Goal: Task Accomplishment & Management: Manage account settings

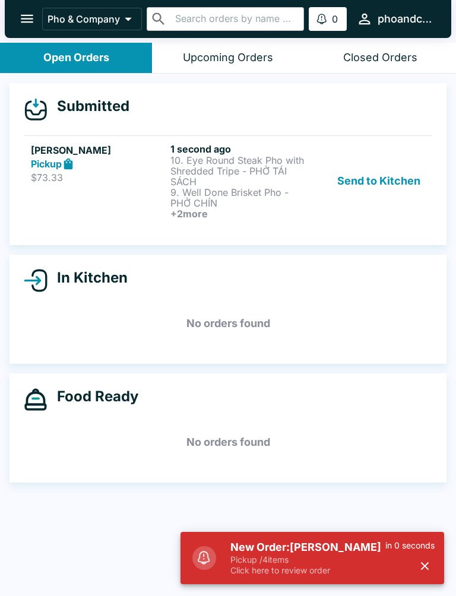
click at [327, 563] on p "Pickup / 4 items" at bounding box center [307, 560] width 155 height 11
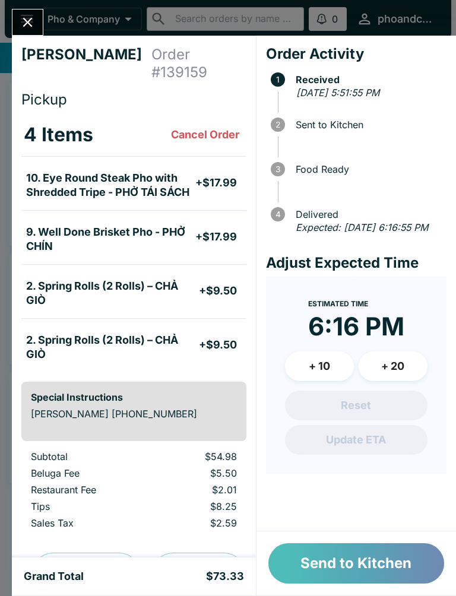
click at [409, 565] on button "Send to Kitchen" at bounding box center [356, 563] width 176 height 40
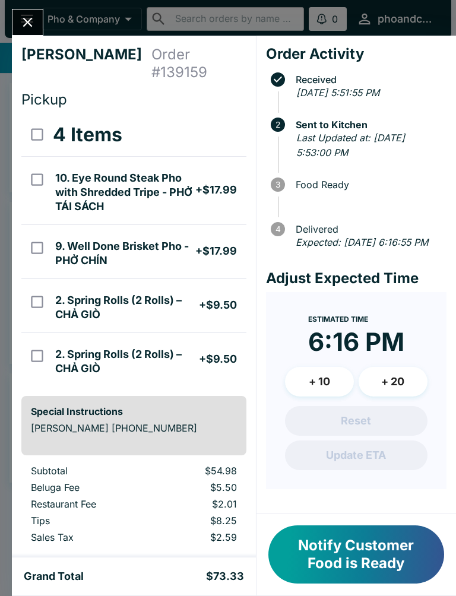
click at [34, 17] on icon "Close" at bounding box center [28, 22] width 16 height 16
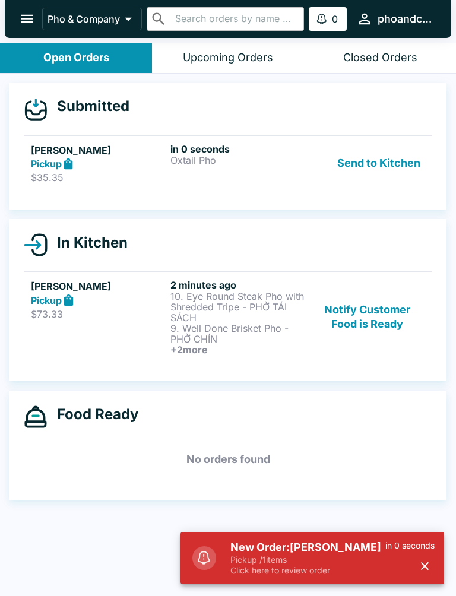
click at [305, 553] on h5 "New Order: [PERSON_NAME]" at bounding box center [307, 547] width 155 height 14
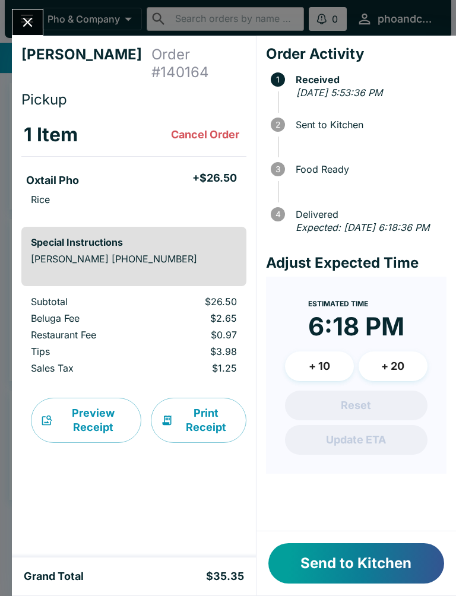
click at [311, 574] on button "Send to Kitchen" at bounding box center [356, 563] width 176 height 40
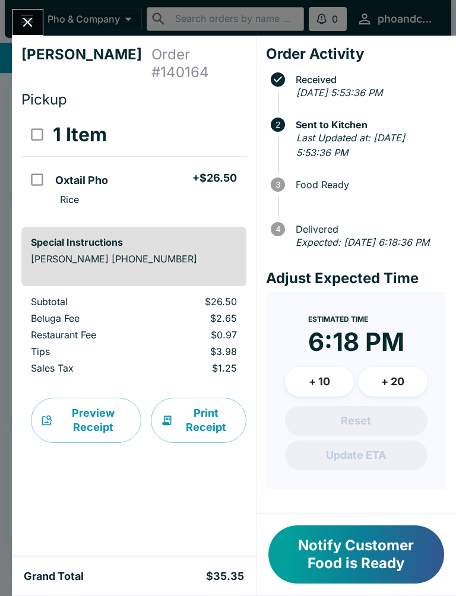
click at [23, 31] on button "Close" at bounding box center [27, 23] width 30 height 26
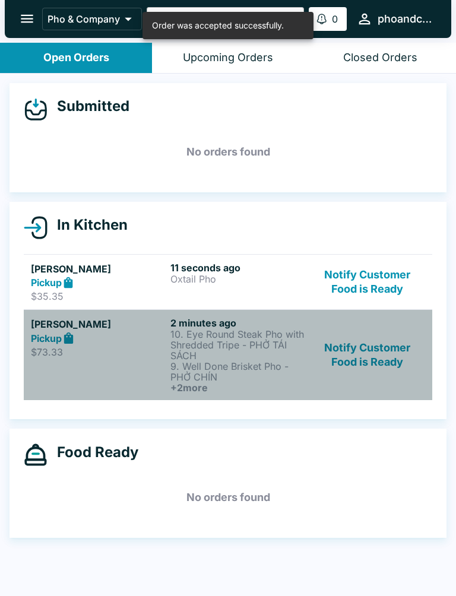
click at [90, 363] on div "[PERSON_NAME] Pickup $73.33" at bounding box center [98, 355] width 135 height 76
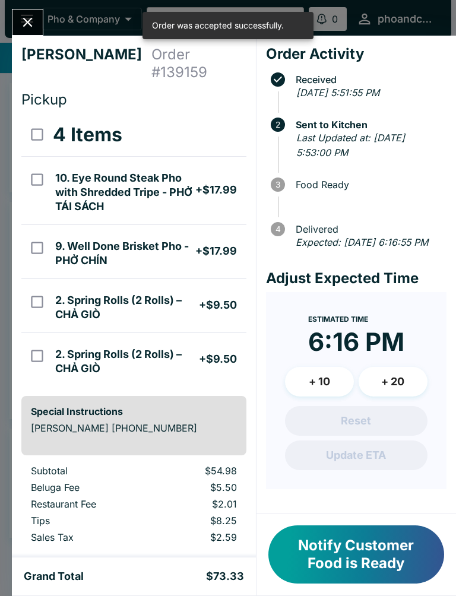
click at [33, 18] on icon "Close" at bounding box center [28, 22] width 16 height 16
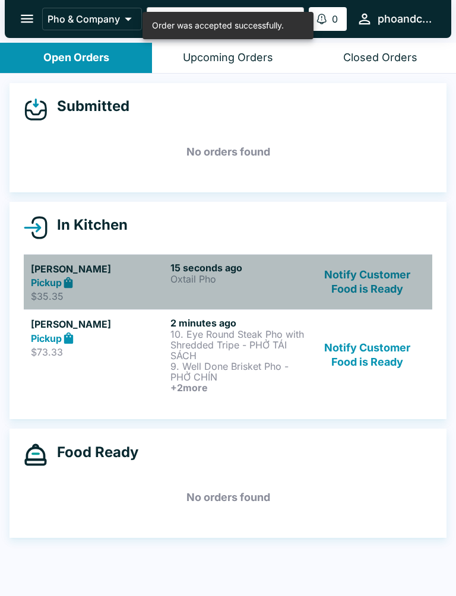
click at [68, 294] on p "$35.35" at bounding box center [98, 296] width 135 height 12
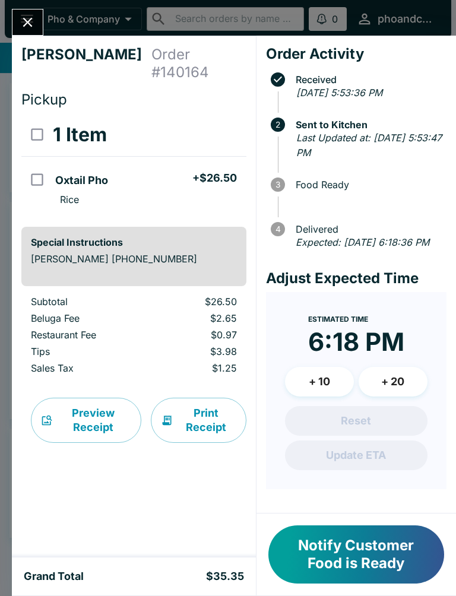
click at [29, 17] on icon "Close" at bounding box center [28, 22] width 16 height 16
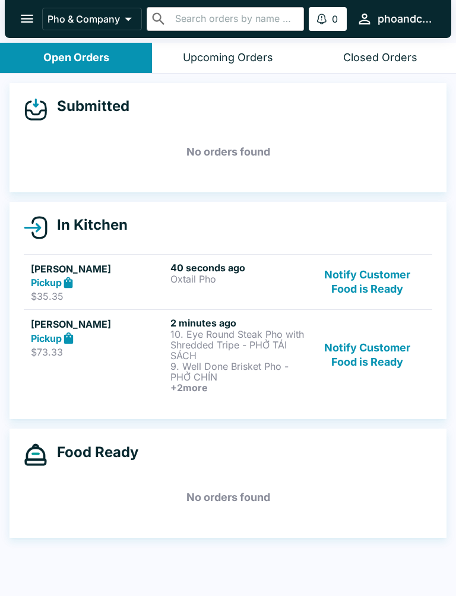
click at [142, 352] on p "$73.33" at bounding box center [98, 352] width 135 height 12
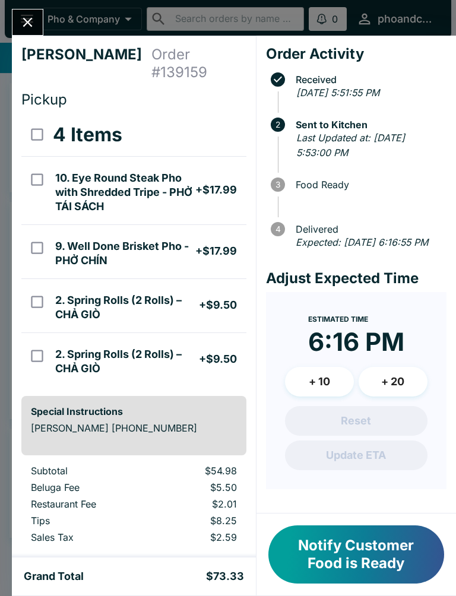
click at [21, 14] on icon "Close" at bounding box center [28, 22] width 16 height 16
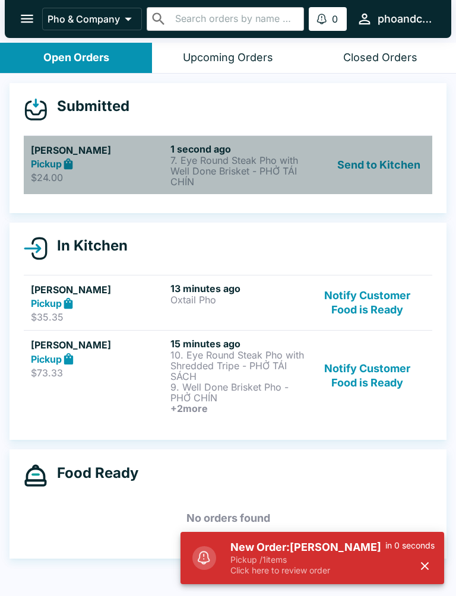
click at [222, 144] on h6 "1 second ago" at bounding box center [237, 149] width 135 height 12
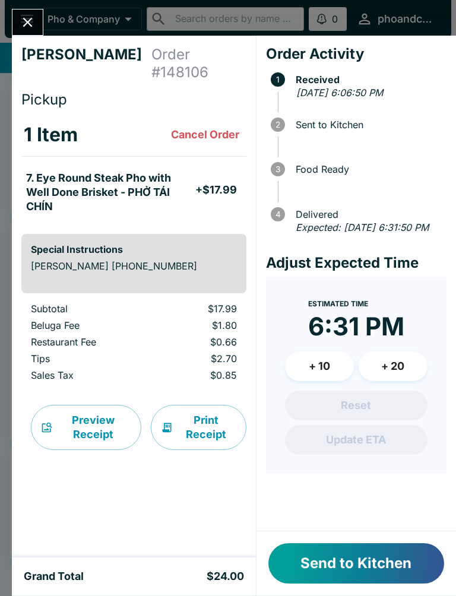
click at [352, 565] on button "Send to Kitchen" at bounding box center [356, 563] width 176 height 40
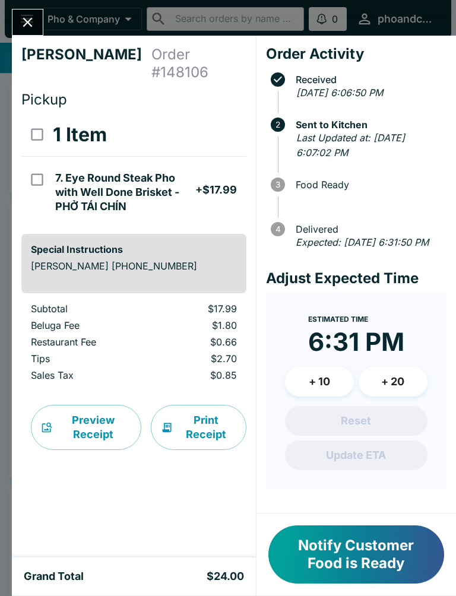
click at [23, 18] on icon "Close" at bounding box center [28, 23] width 10 height 10
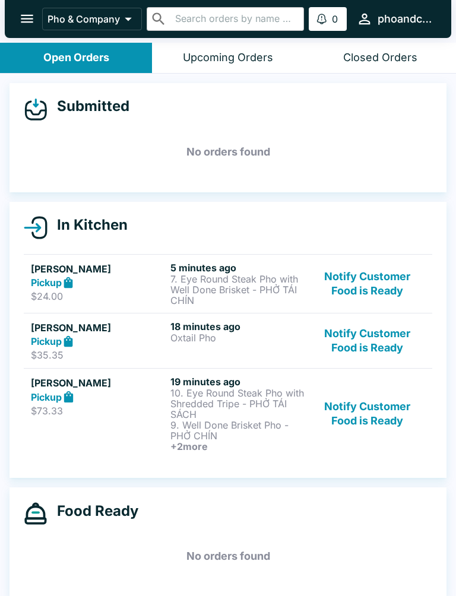
click at [363, 420] on button "Notify Customer Food is Ready" at bounding box center [367, 414] width 115 height 76
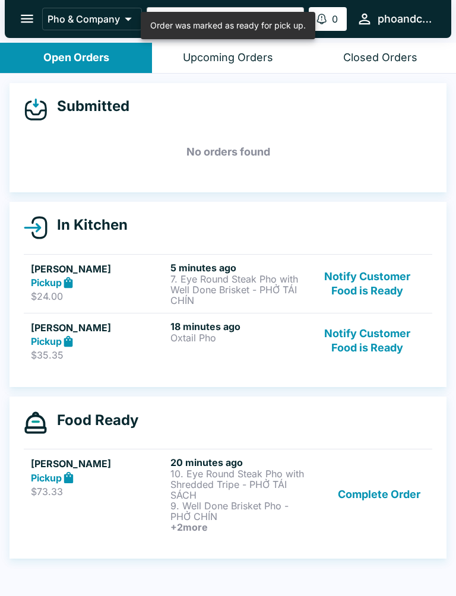
click at [360, 338] on button "Notify Customer Food is Ready" at bounding box center [367, 341] width 115 height 41
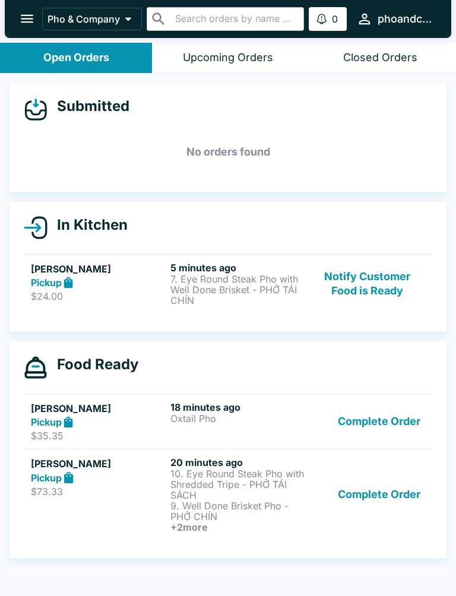
click at [226, 284] on p "7. Eye Round Steak Pho with Well Done Brisket - PHỞ TÁI CHÍN" at bounding box center [237, 290] width 135 height 32
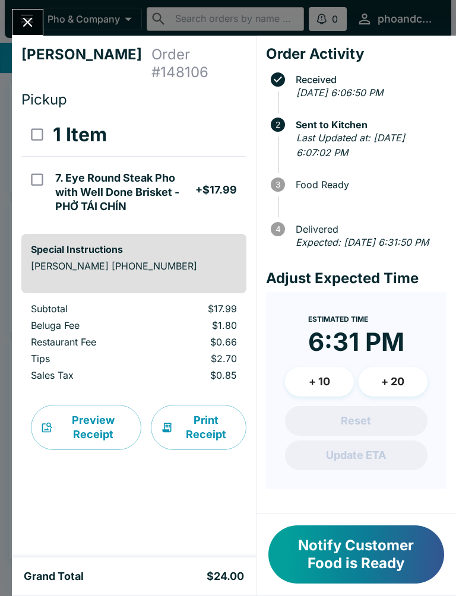
click at [28, 18] on icon "Close" at bounding box center [28, 22] width 16 height 16
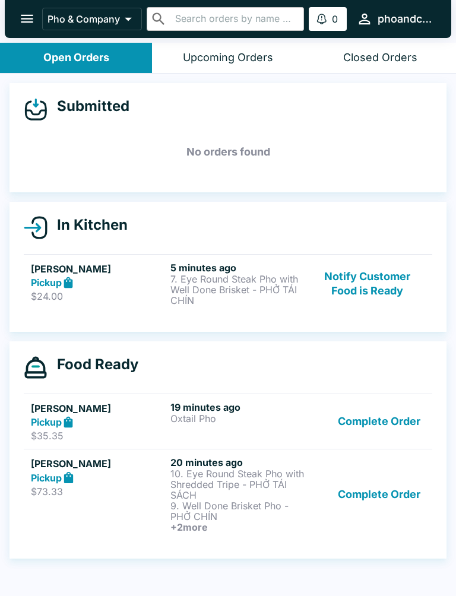
click at [378, 481] on button "Complete Order" at bounding box center [379, 495] width 92 height 76
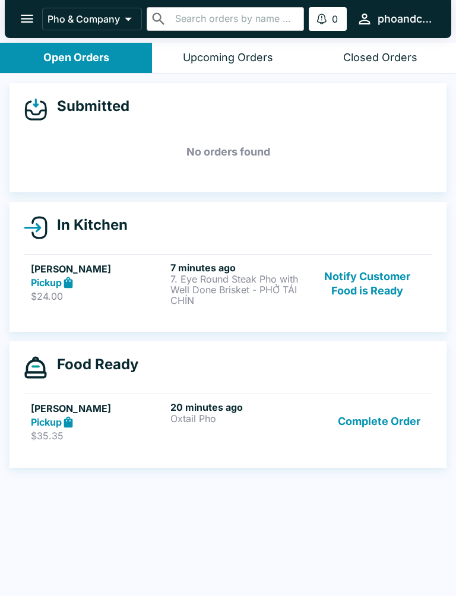
click at [360, 289] on button "Notify Customer Food is Ready" at bounding box center [367, 284] width 115 height 44
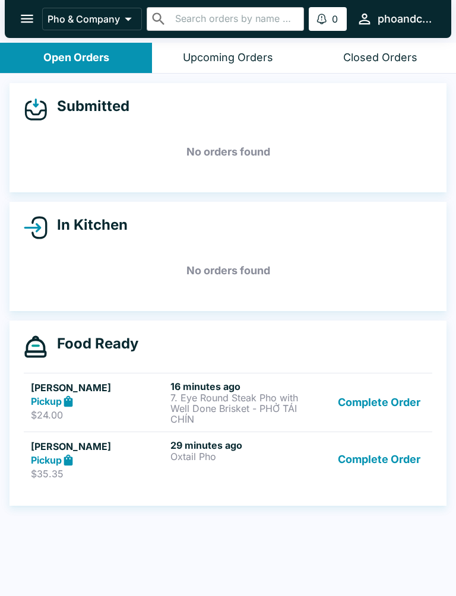
click at [194, 446] on h6 "29 minutes ago" at bounding box center [237, 445] width 135 height 12
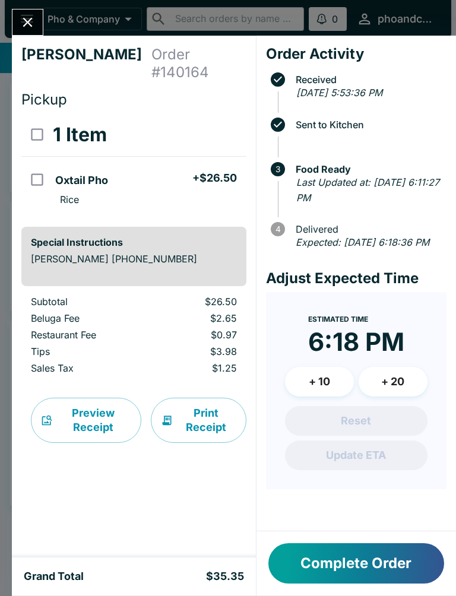
click at [311, 557] on button "Complete Order" at bounding box center [356, 563] width 176 height 40
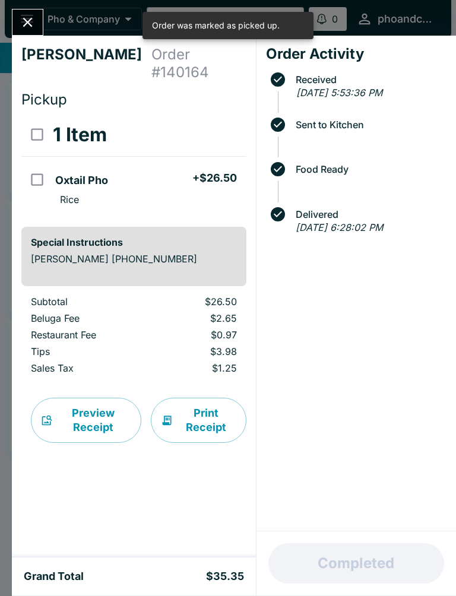
click at [36, 30] on button "Close" at bounding box center [27, 23] width 30 height 26
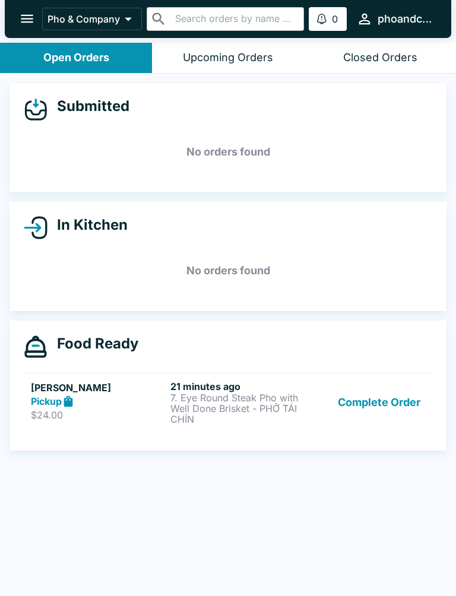
click at [372, 403] on button "Complete Order" at bounding box center [379, 403] width 92 height 44
